Goal: Transaction & Acquisition: Purchase product/service

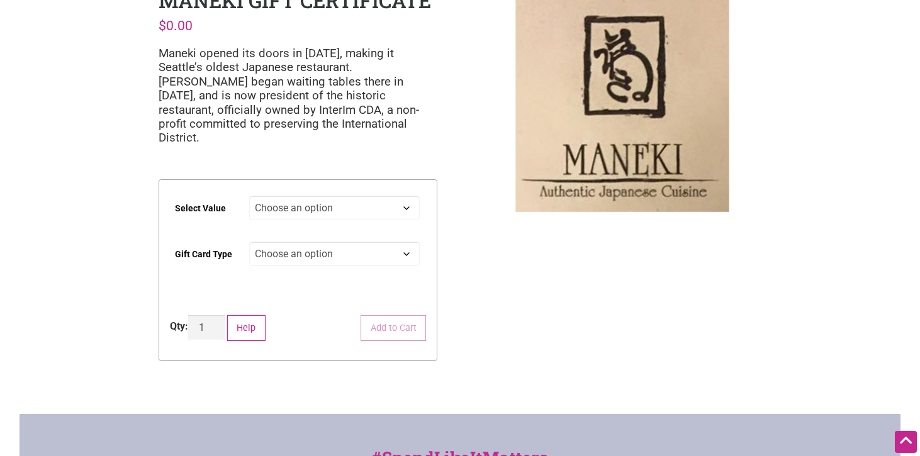
scroll to position [69, 0]
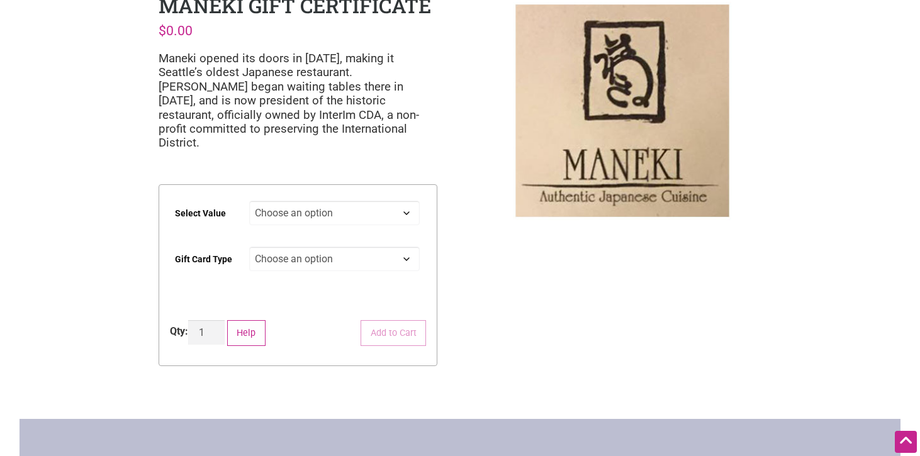
click at [353, 201] on select "Choose an option $25 $50 $100 $200 $500" at bounding box center [334, 213] width 171 height 25
select select "$100"
click at [298, 250] on select "Choose an option Physical" at bounding box center [334, 259] width 171 height 25
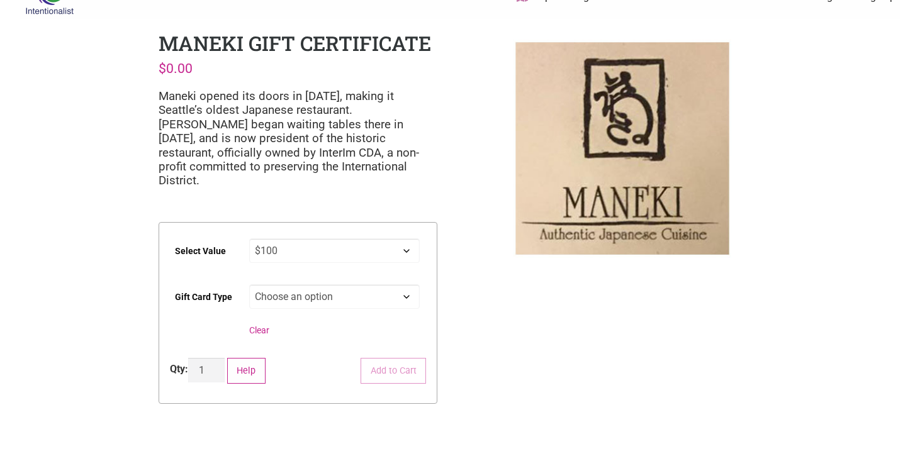
scroll to position [0, 0]
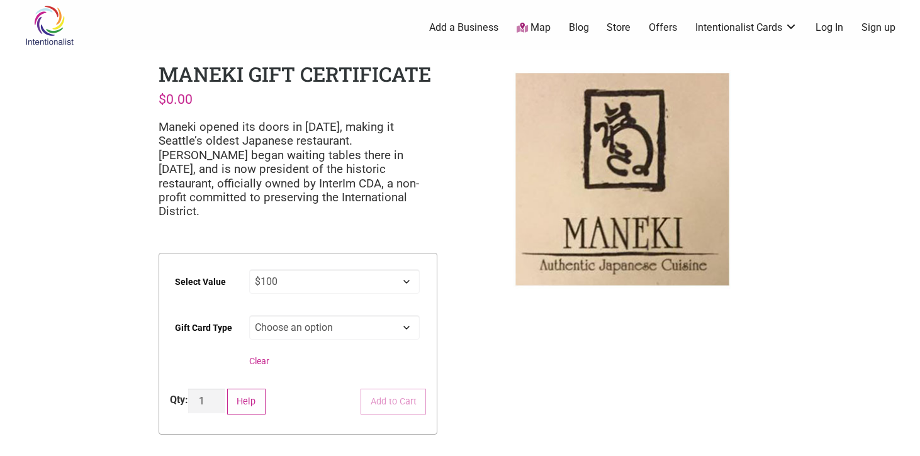
click at [337, 319] on select "Choose an option Physical" at bounding box center [334, 327] width 171 height 25
select select "Physical"
select select "$100"
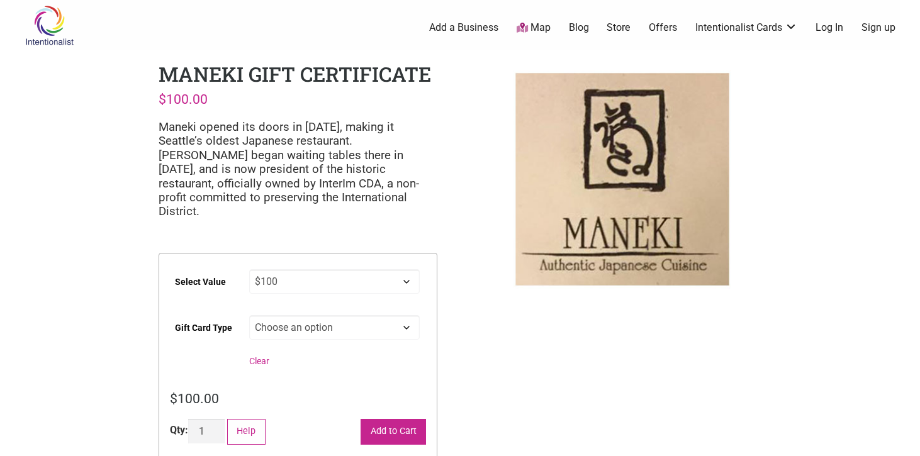
click at [382, 419] on button "Add to Cart" at bounding box center [393, 432] width 65 height 26
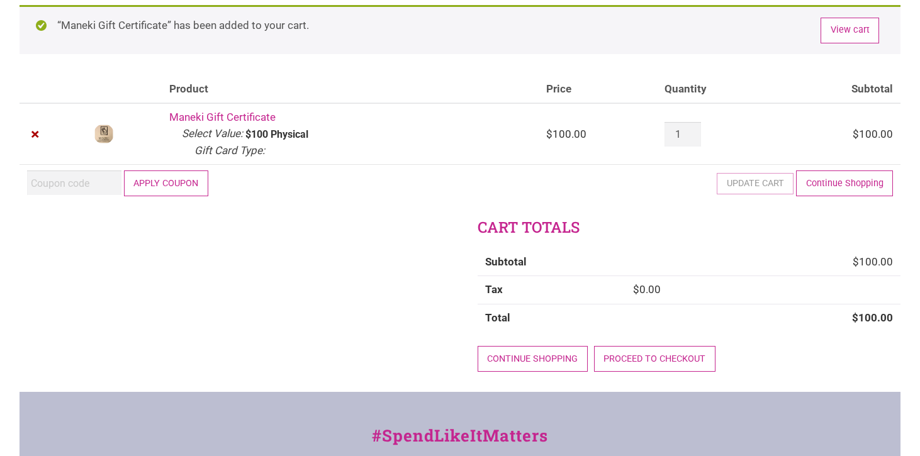
scroll to position [85, 0]
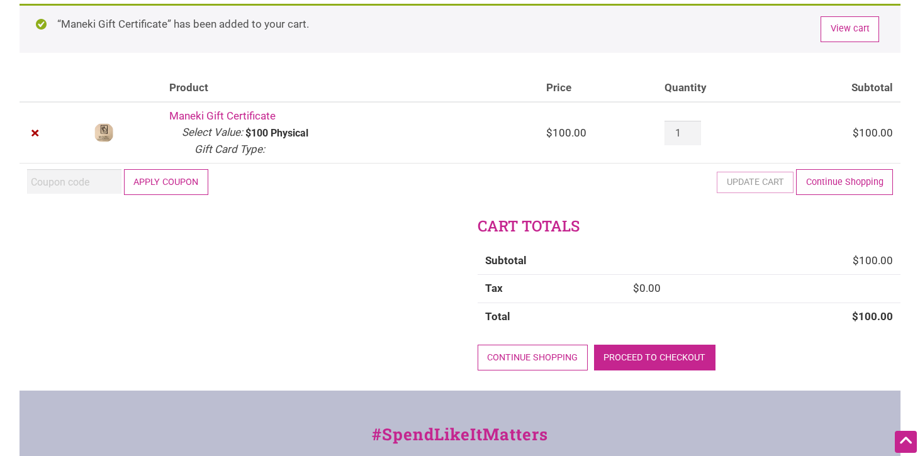
click at [674, 367] on link "Proceed to checkout" at bounding box center [654, 358] width 121 height 26
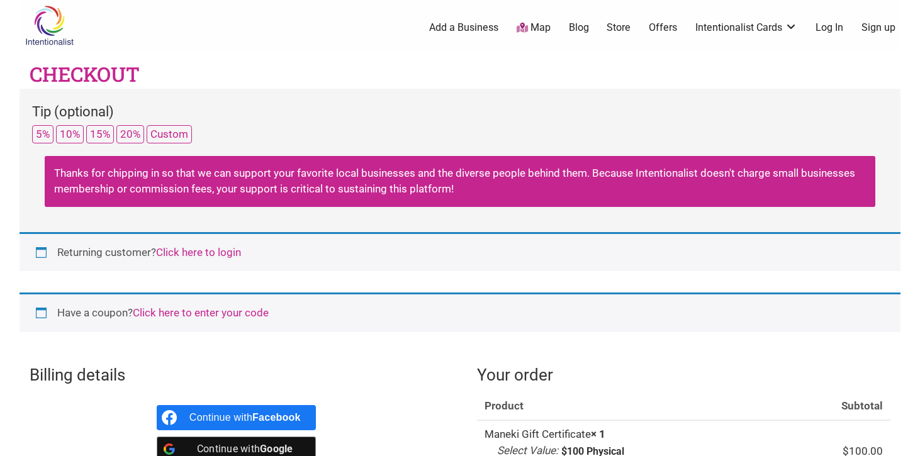
select select "WA"
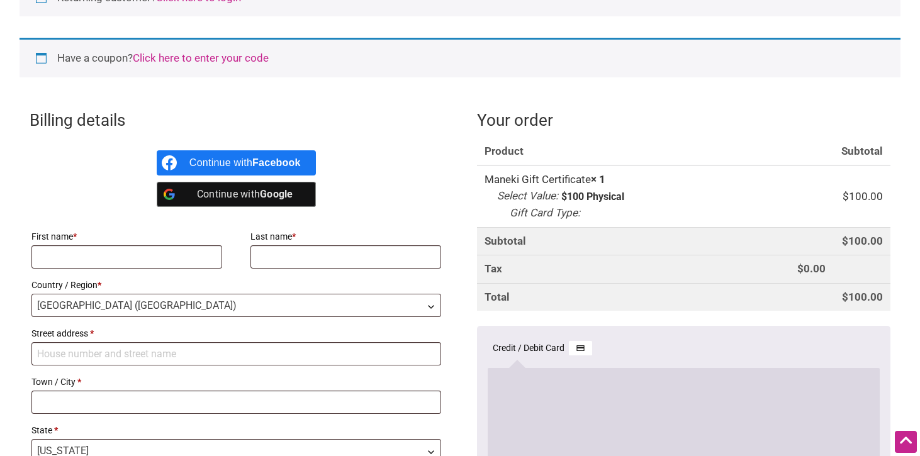
scroll to position [298, 0]
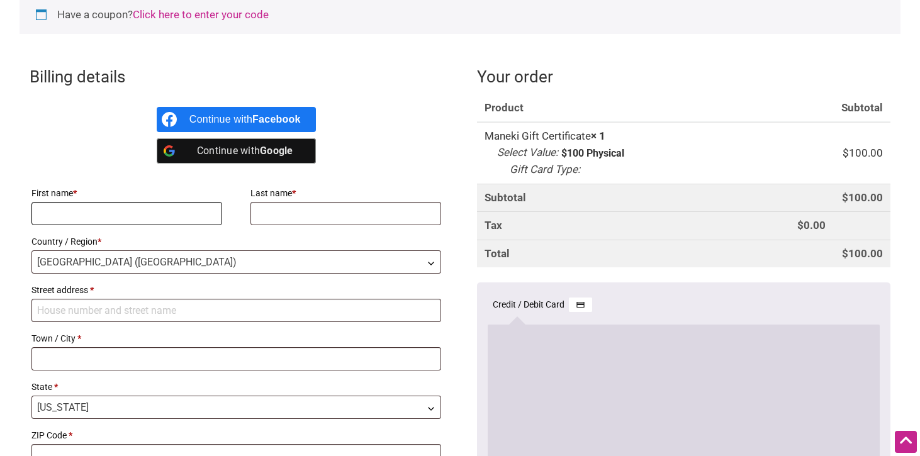
click at [173, 212] on input "First name *" at bounding box center [126, 213] width 191 height 23
type input "[PERSON_NAME]"
type input "10641 1st Ave SW"
type input "Burien"
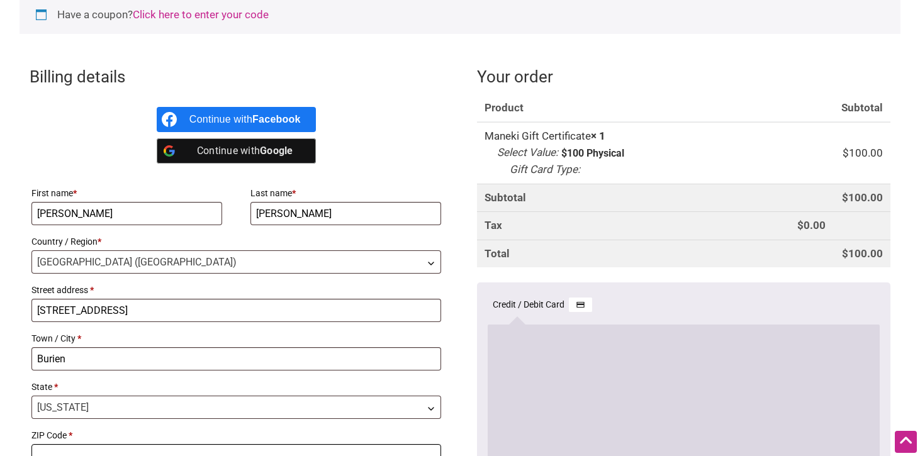
type input "98146"
type input "kellyshilhanek@gmail.com"
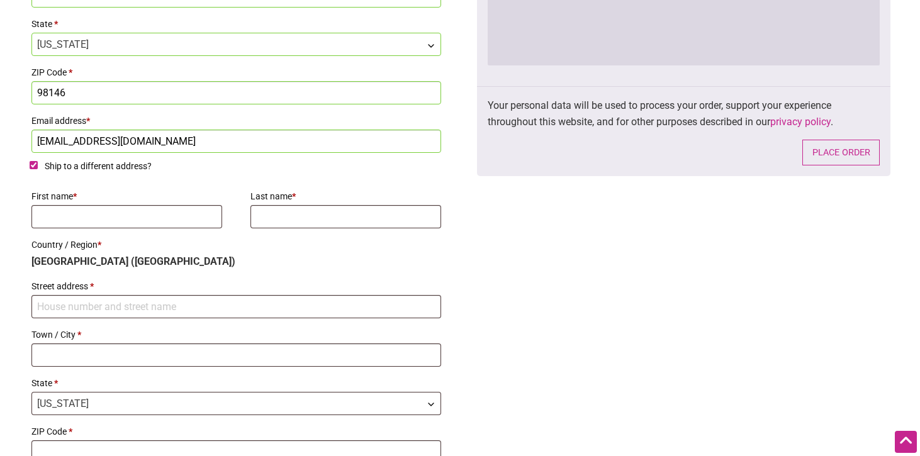
scroll to position [665, 0]
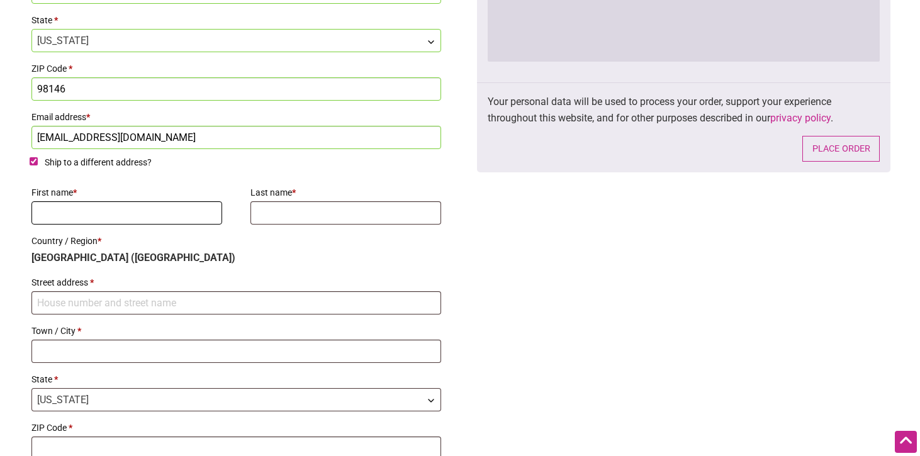
click at [162, 204] on input "First name *" at bounding box center [126, 212] width 191 height 23
click at [167, 186] on label "First name *" at bounding box center [126, 193] width 191 height 18
click at [167, 201] on input "First name *" at bounding box center [126, 212] width 191 height 23
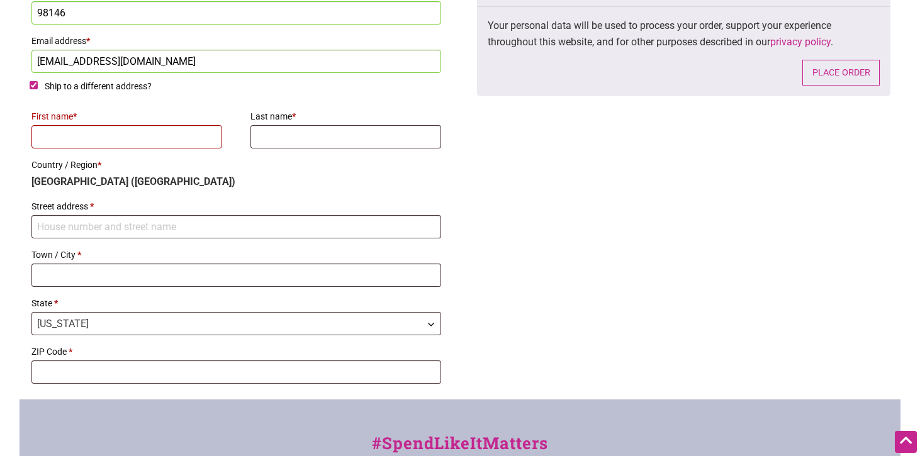
scroll to position [743, 0]
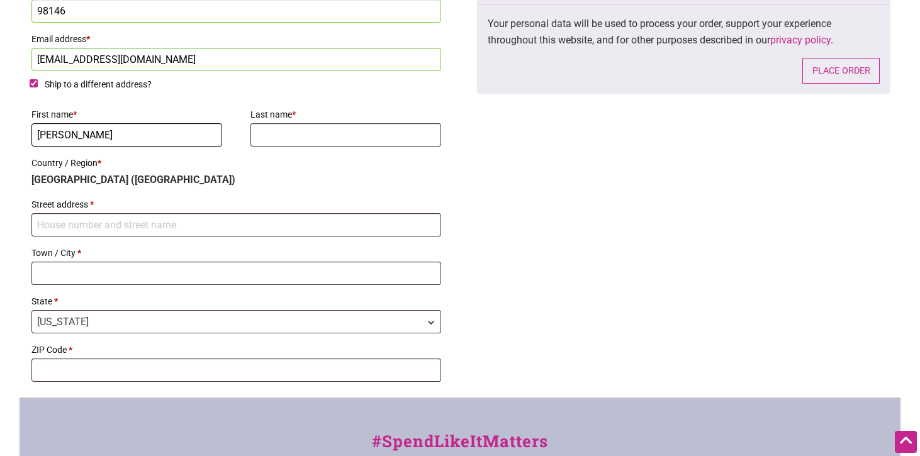
type input "Anna"
type input "Hansen"
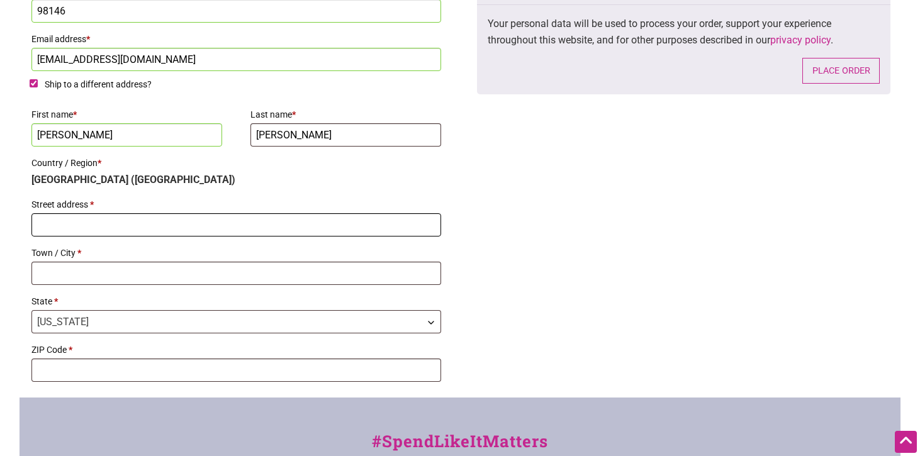
click at [66, 235] on input "Street address *" at bounding box center [236, 224] width 410 height 23
